Goal: Navigation & Orientation: Find specific page/section

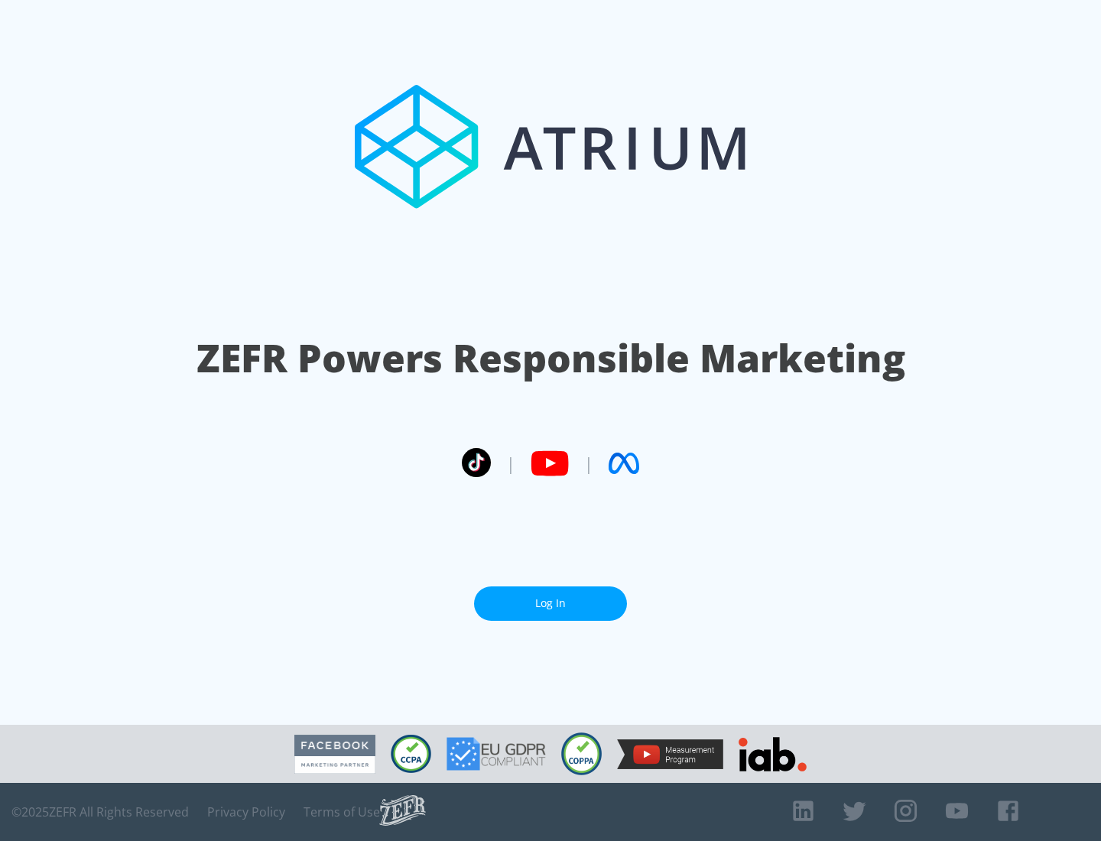
click at [551, 603] on link "Log In" at bounding box center [550, 604] width 153 height 34
